Goal: Information Seeking & Learning: Learn about a topic

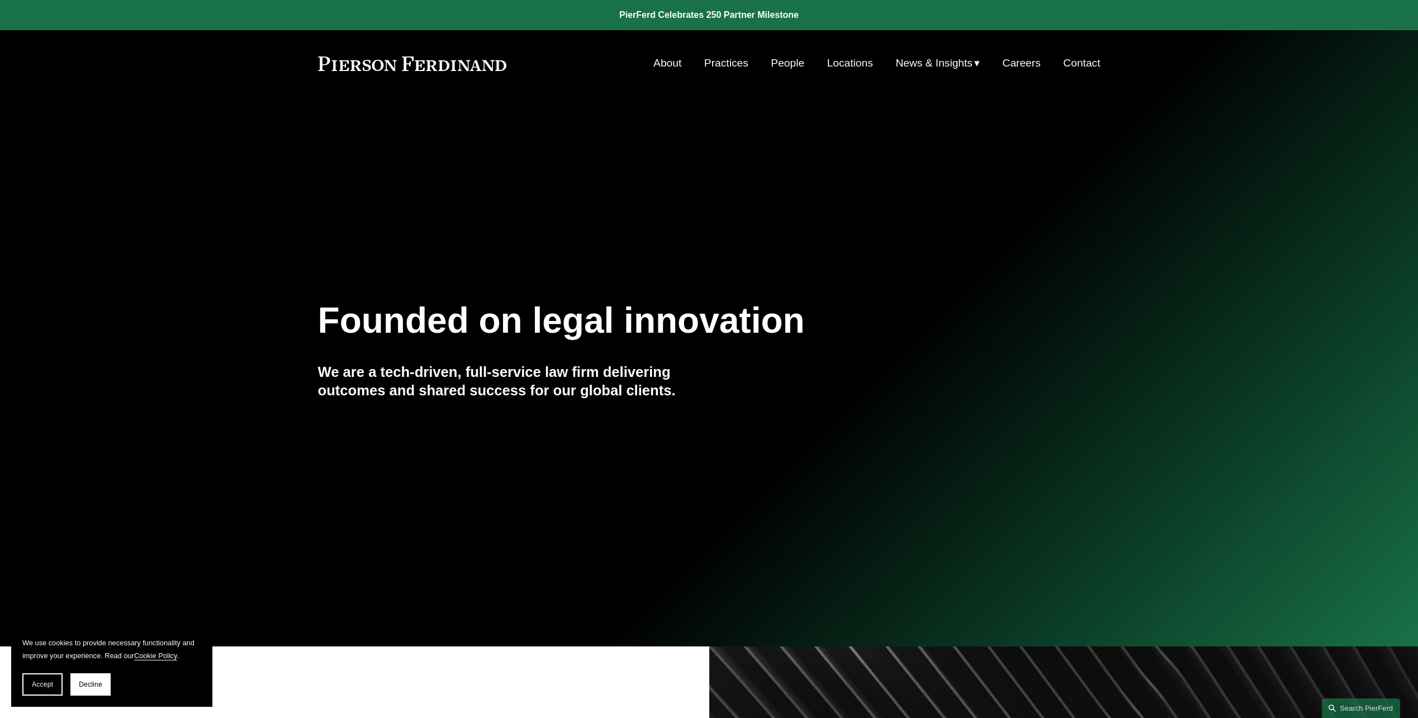
click at [660, 67] on link "About" at bounding box center [667, 63] width 28 height 21
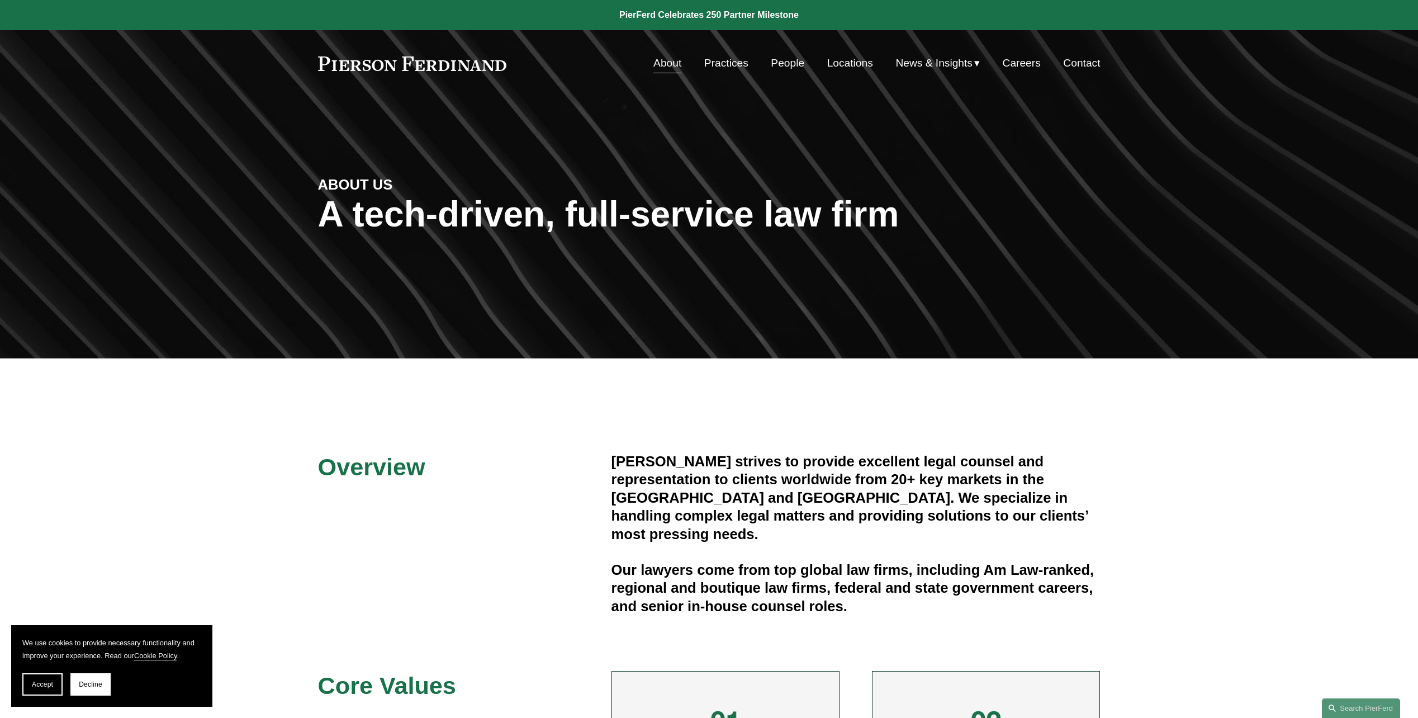
click at [784, 67] on link "People" at bounding box center [788, 63] width 34 height 21
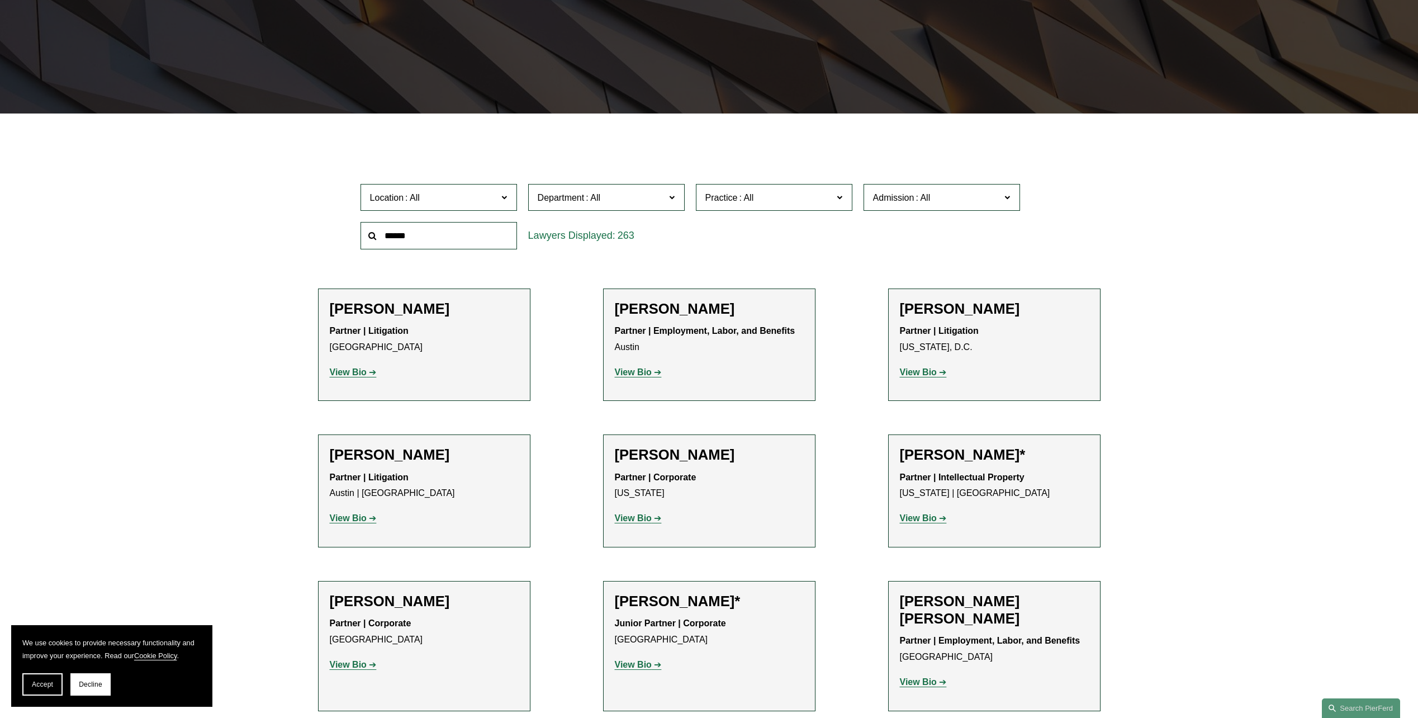
scroll to position [280, 0]
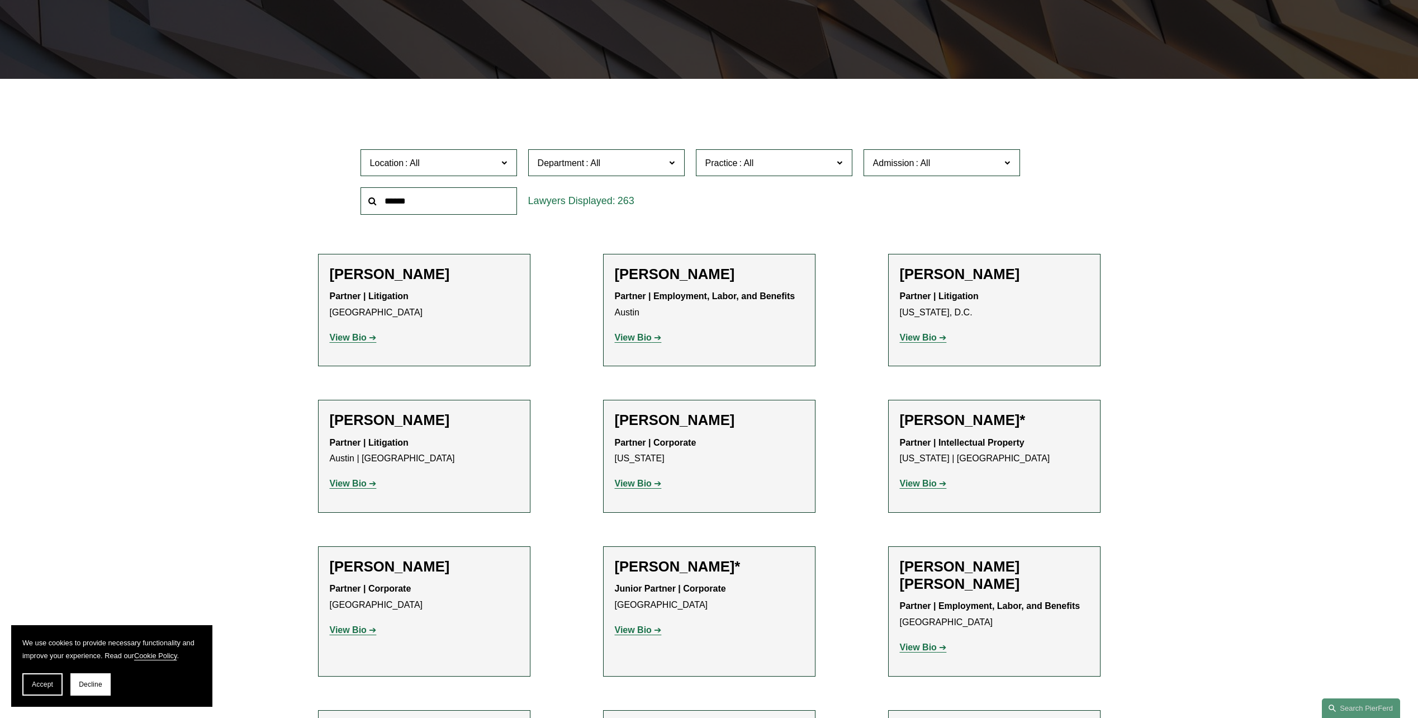
click at [506, 158] on span at bounding box center [504, 162] width 6 height 15
click at [0, 0] on link "Atlanta" at bounding box center [0, 0] width 0 height 0
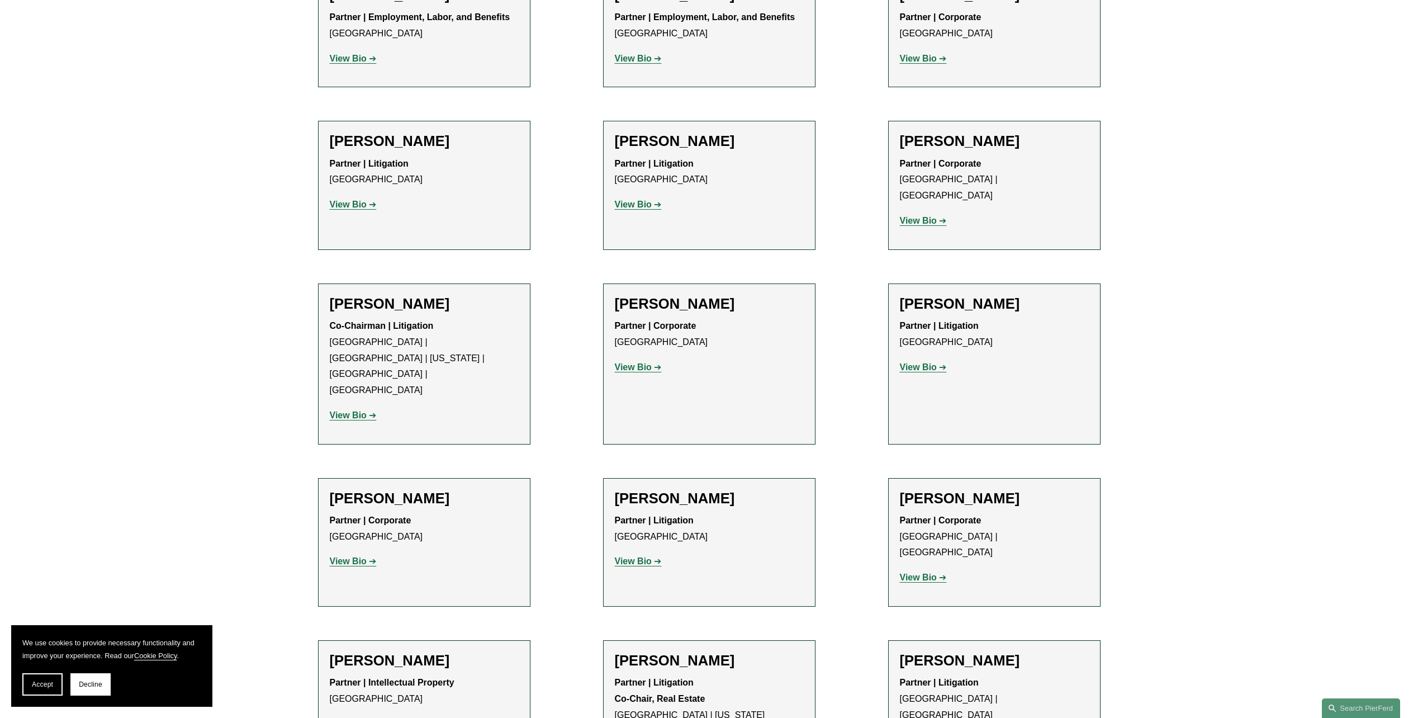
scroll to position [559, 0]
click at [641, 556] on strong "View Bio" at bounding box center [633, 561] width 37 height 10
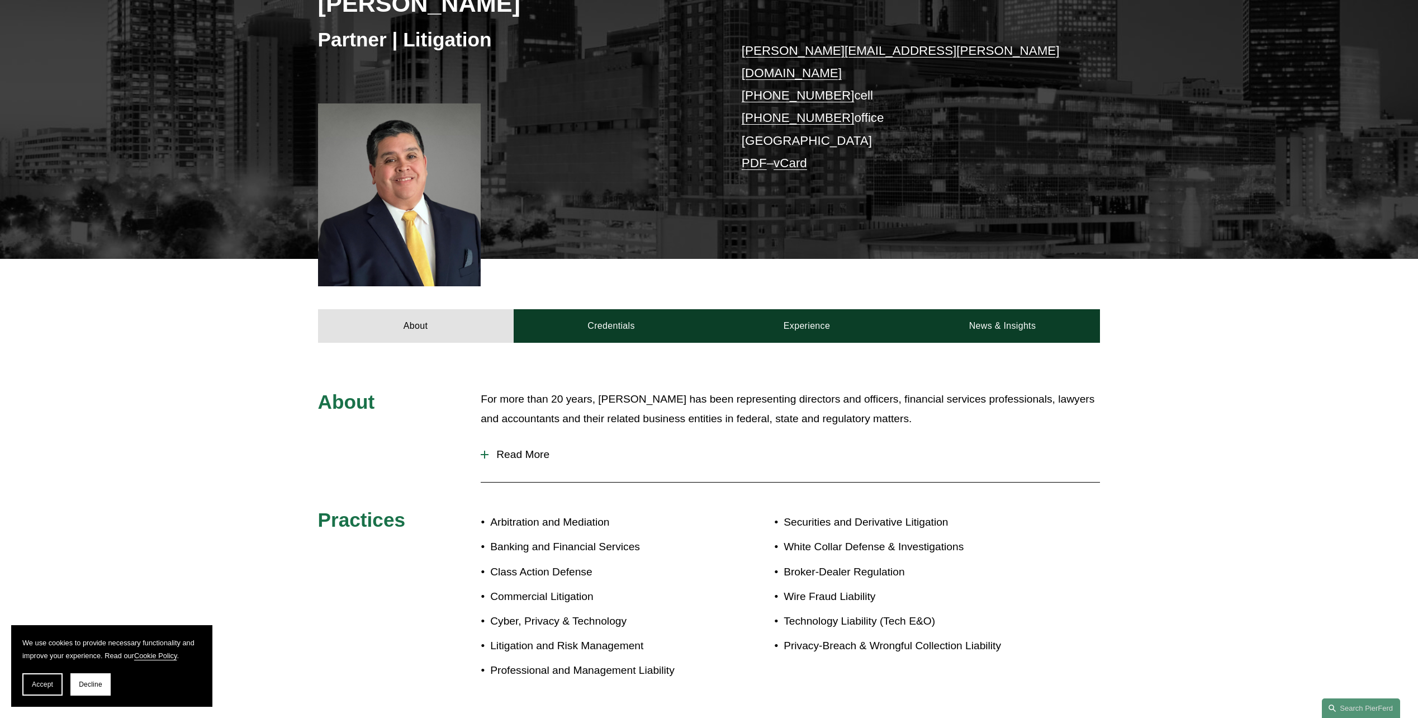
scroll to position [224, 0]
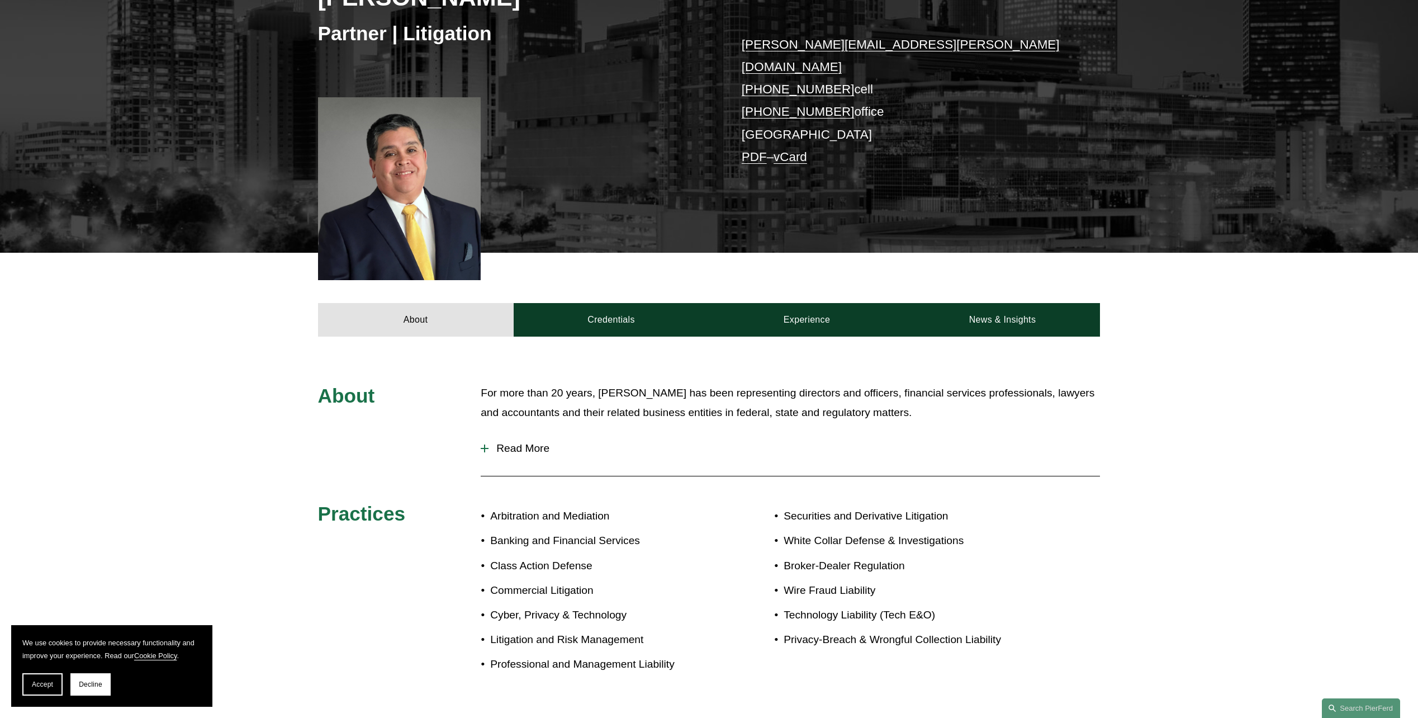
click at [482, 434] on button "Read More" at bounding box center [790, 448] width 619 height 29
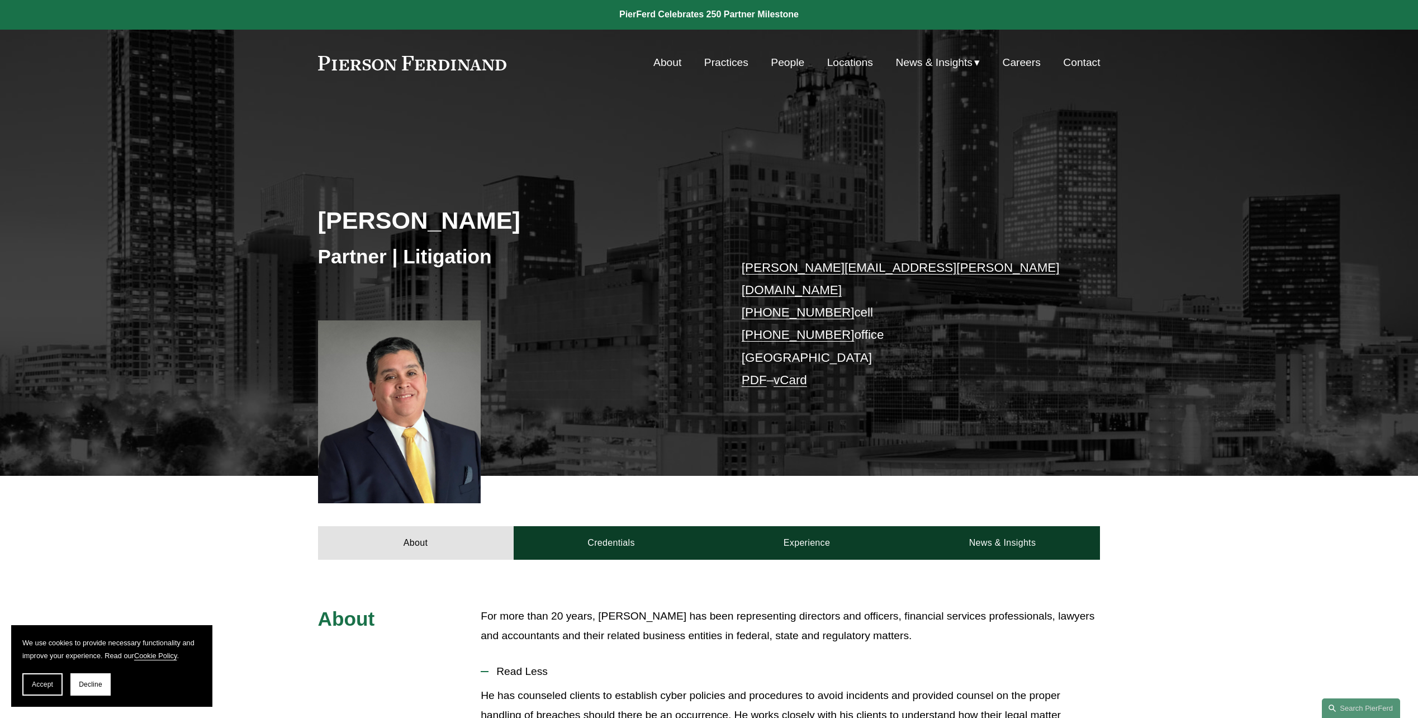
scroll to position [0, 0]
